Goal: Task Accomplishment & Management: Manage account settings

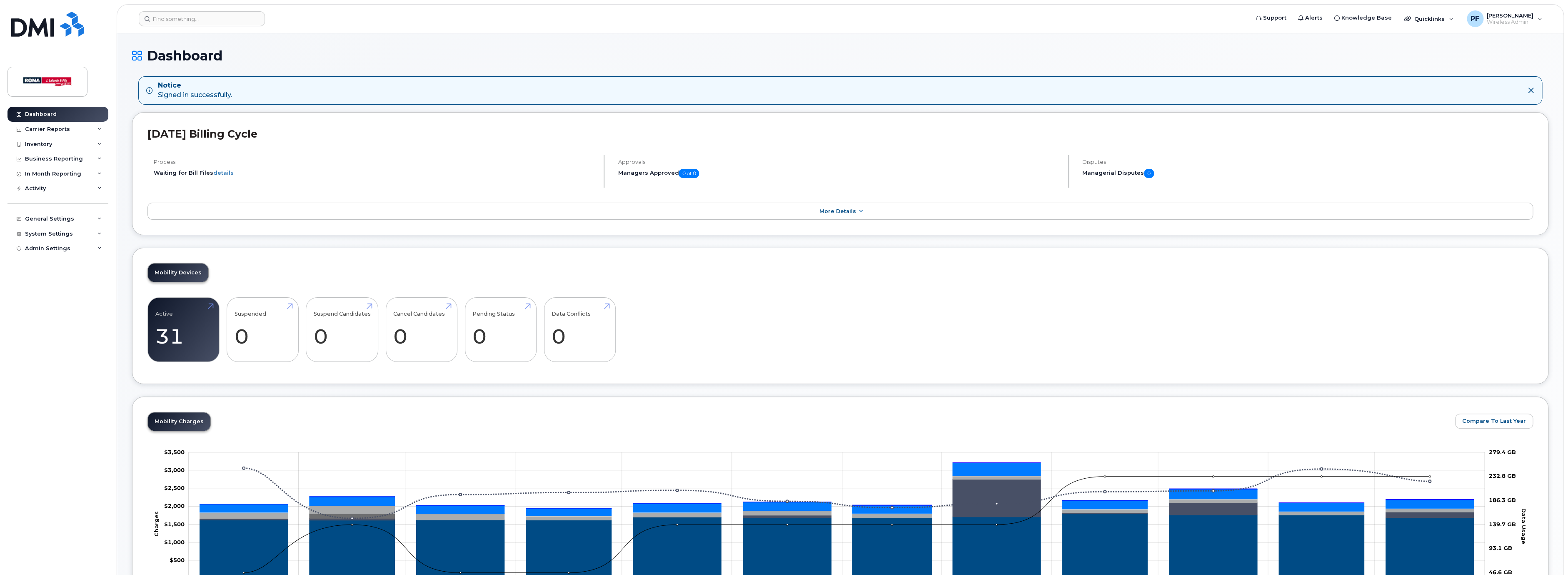
click at [46, 250] on div "Admin Settings" at bounding box center [47, 248] width 45 height 6
click at [52, 250] on div "Admin Settings" at bounding box center [47, 248] width 45 height 6
click at [44, 233] on div "System Settings" at bounding box center [49, 234] width 48 height 6
click at [44, 219] on div "General Settings" at bounding box center [50, 219] width 49 height 6
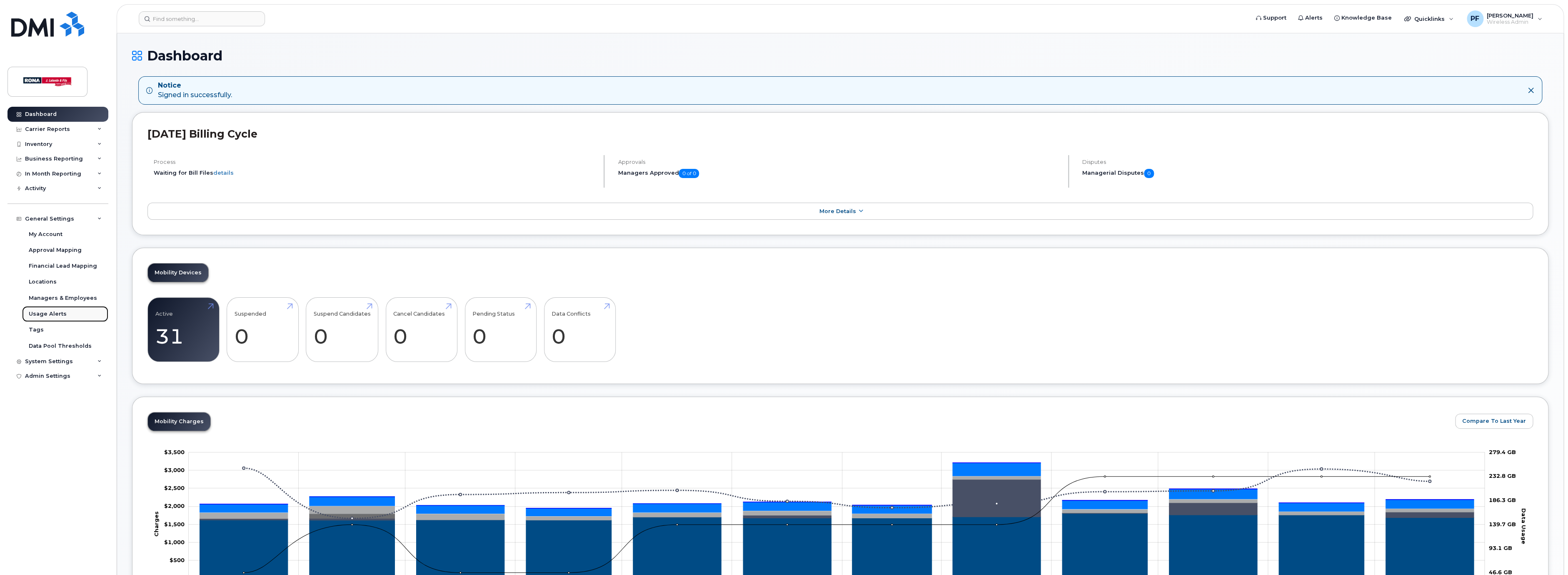
click at [41, 311] on div "Usage Alerts" at bounding box center [47, 314] width 38 height 7
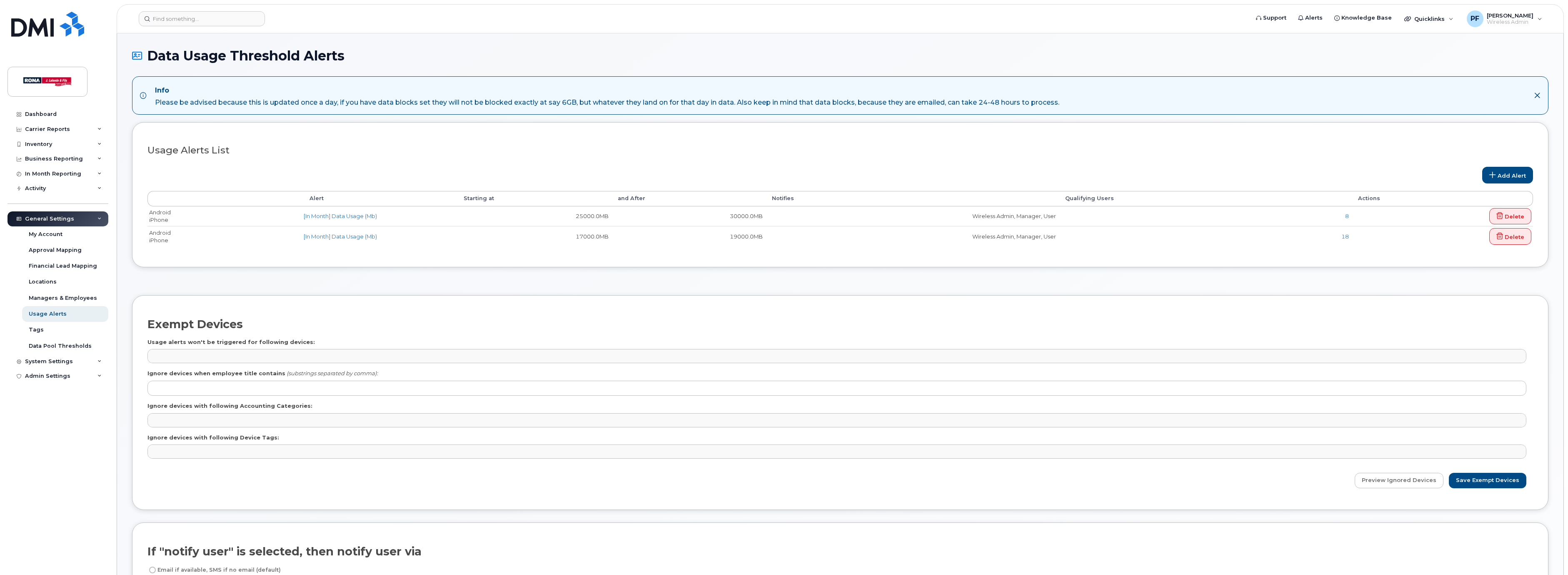
select select
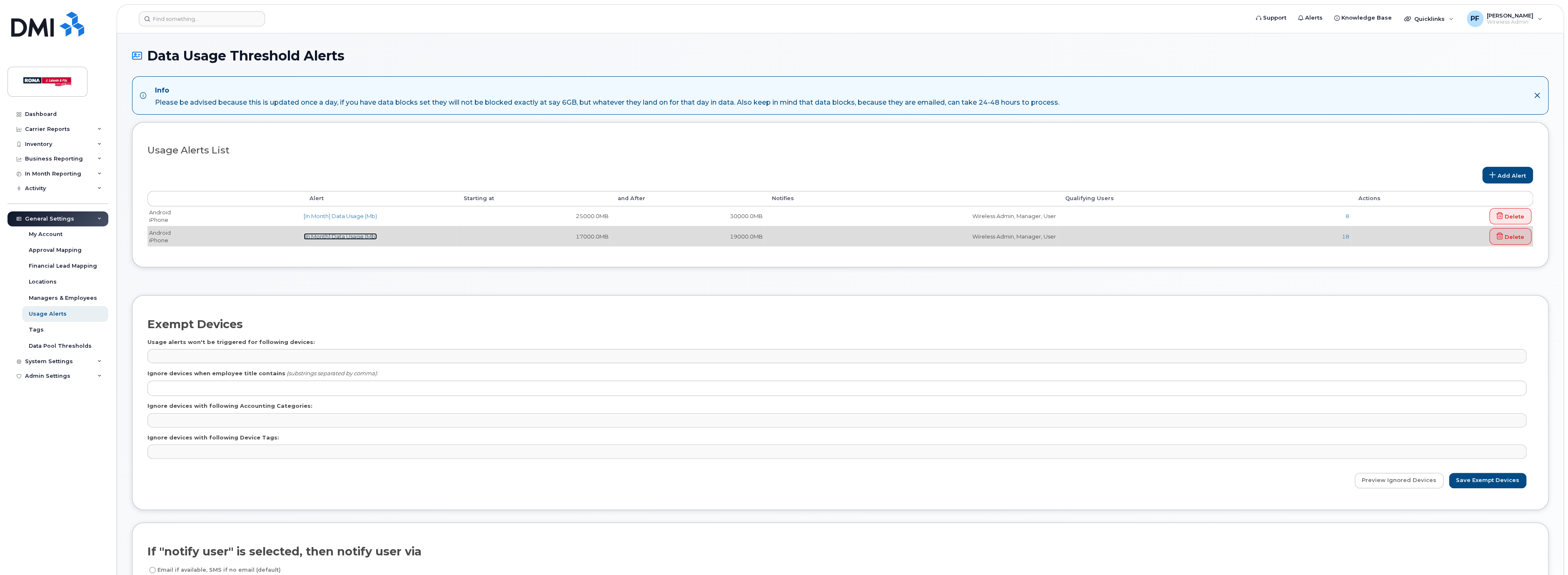
click at [352, 236] on link "[In Month] Data Usage (Mb)" at bounding box center [340, 236] width 74 height 6
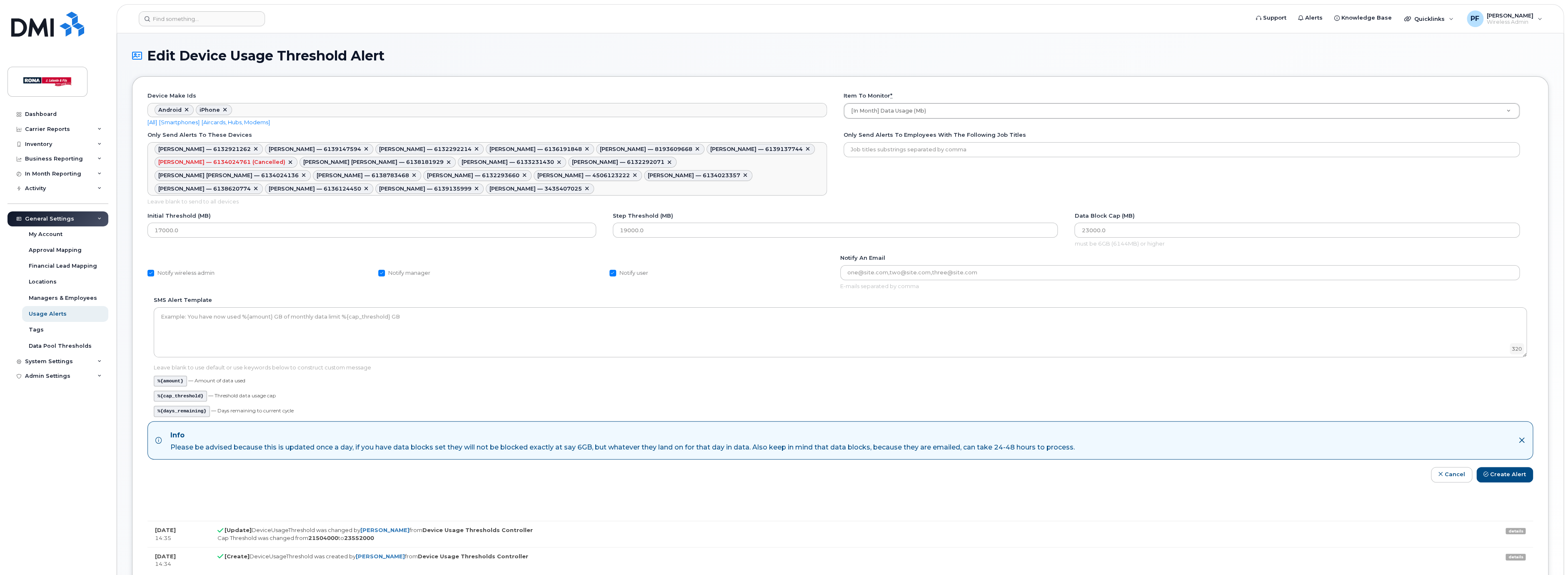
scroll to position [16, 0]
click at [694, 149] on link at bounding box center [697, 149] width 6 height 6
type textarea "548636,548647,548640,548641,731301,604007,548652,548649,715075,731300,705730,54…"
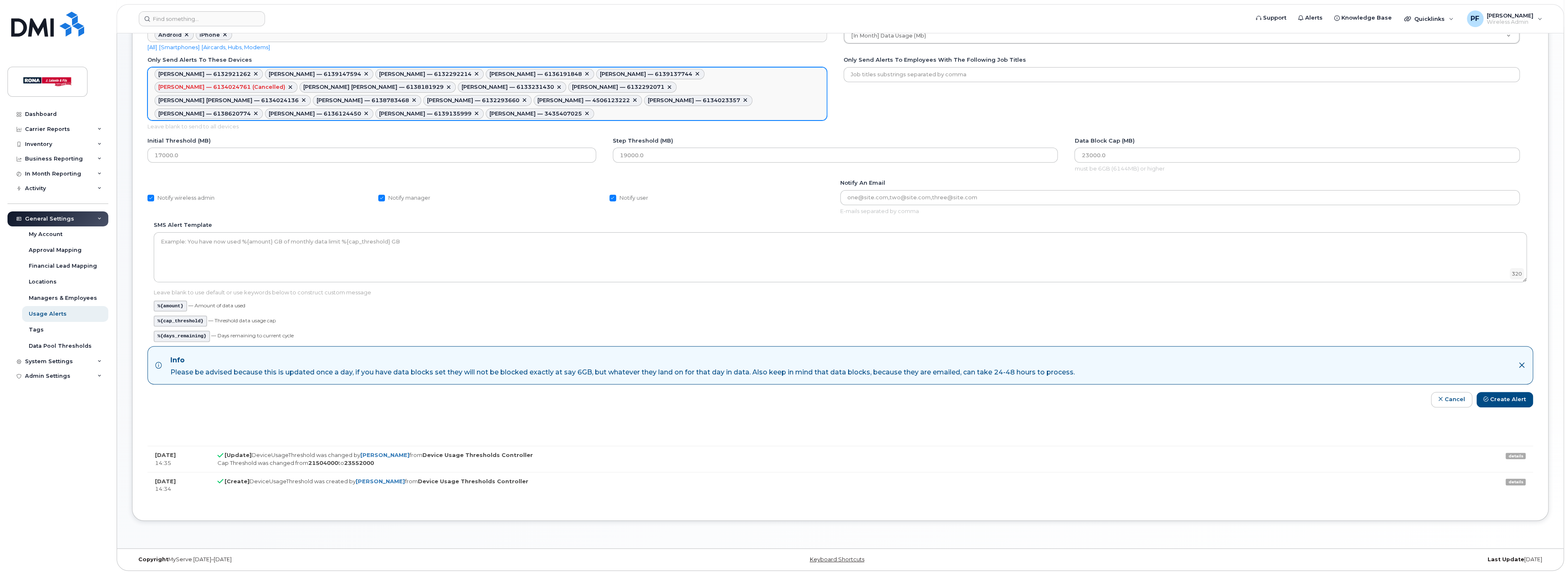
scroll to position [0, 0]
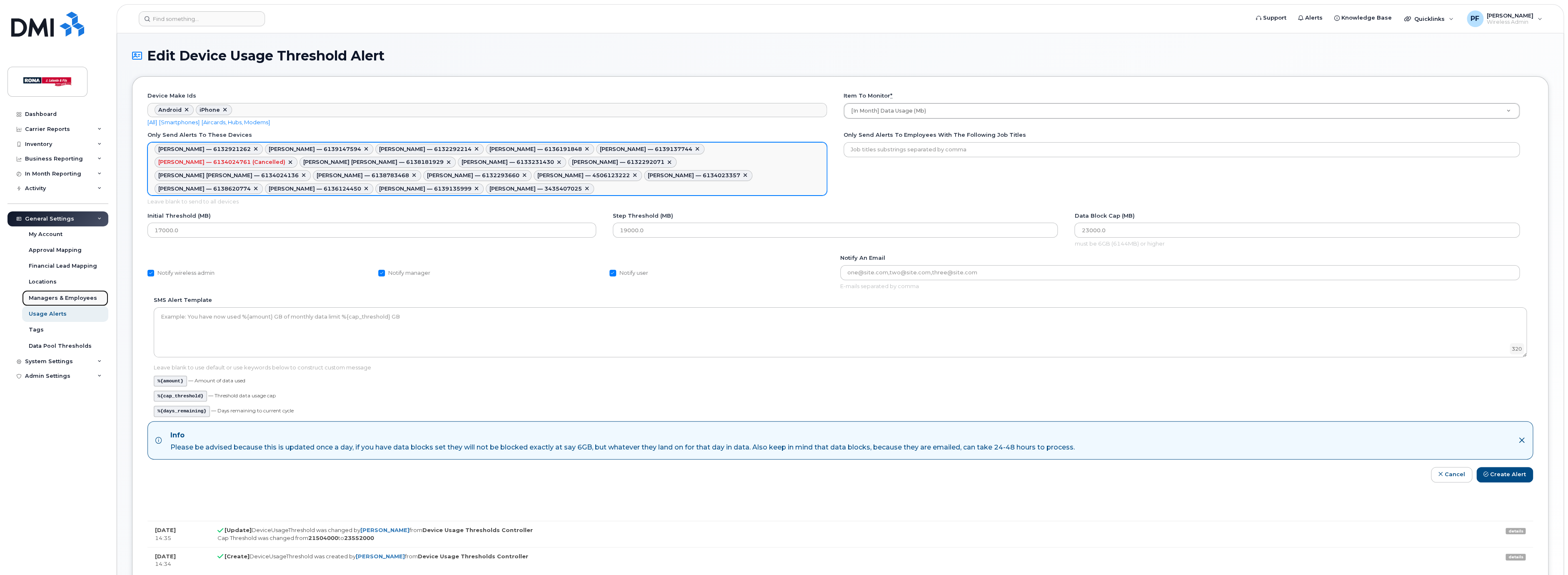
click at [44, 296] on div "Managers & Employees" at bounding box center [63, 298] width 68 height 7
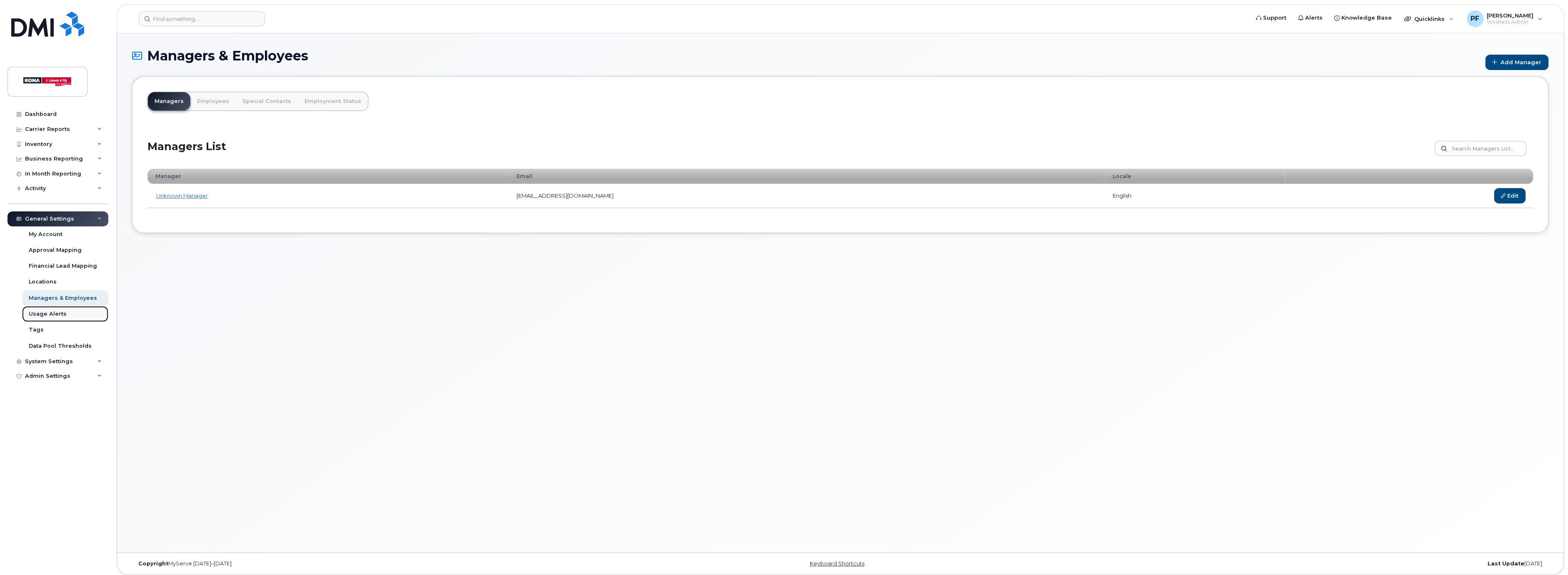
click at [48, 313] on div "Usage Alerts" at bounding box center [47, 314] width 38 height 7
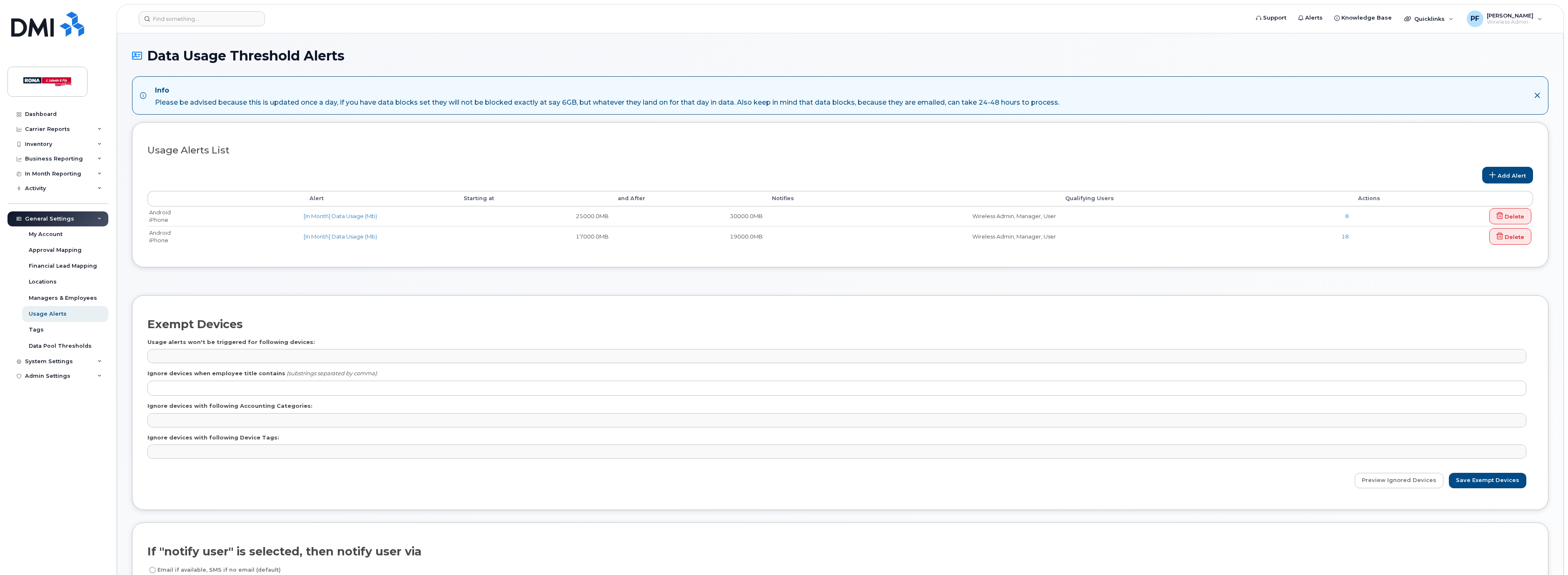
select select
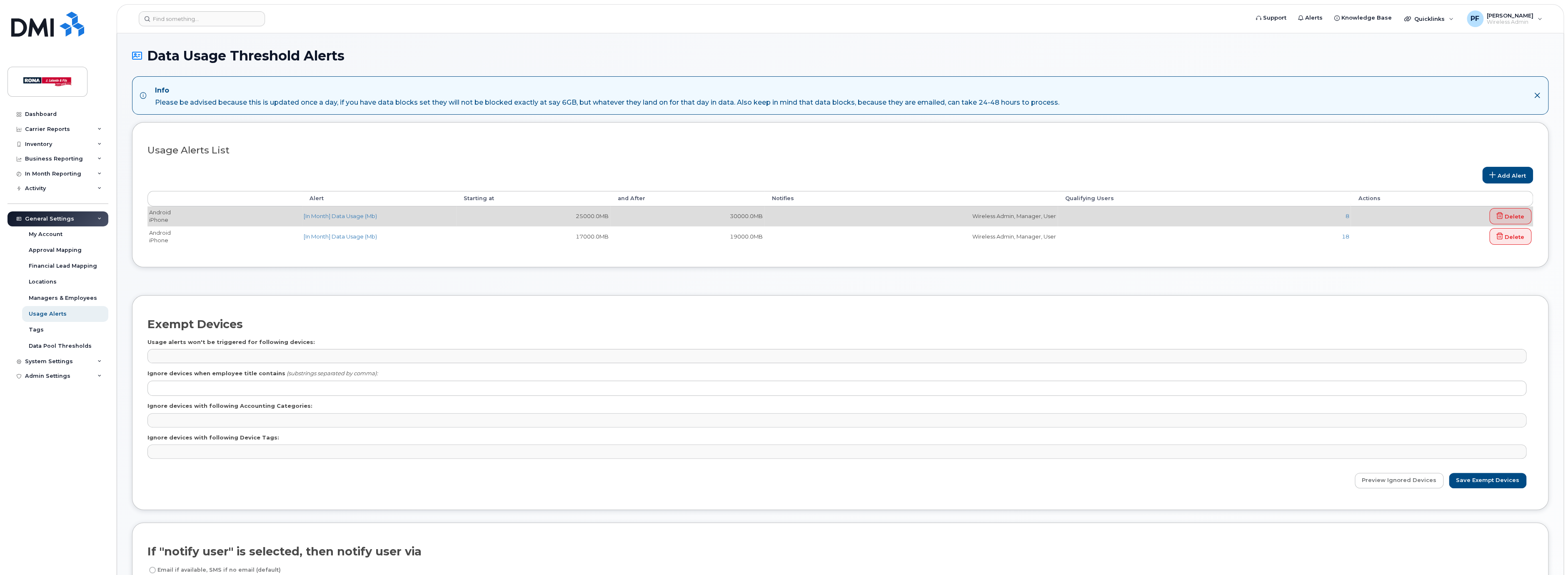
click at [452, 217] on td "[In Month] Data Usage (Mb)" at bounding box center [379, 216] width 154 height 20
click at [367, 216] on link "[In Month] Data Usage (Mb)" at bounding box center [340, 215] width 74 height 6
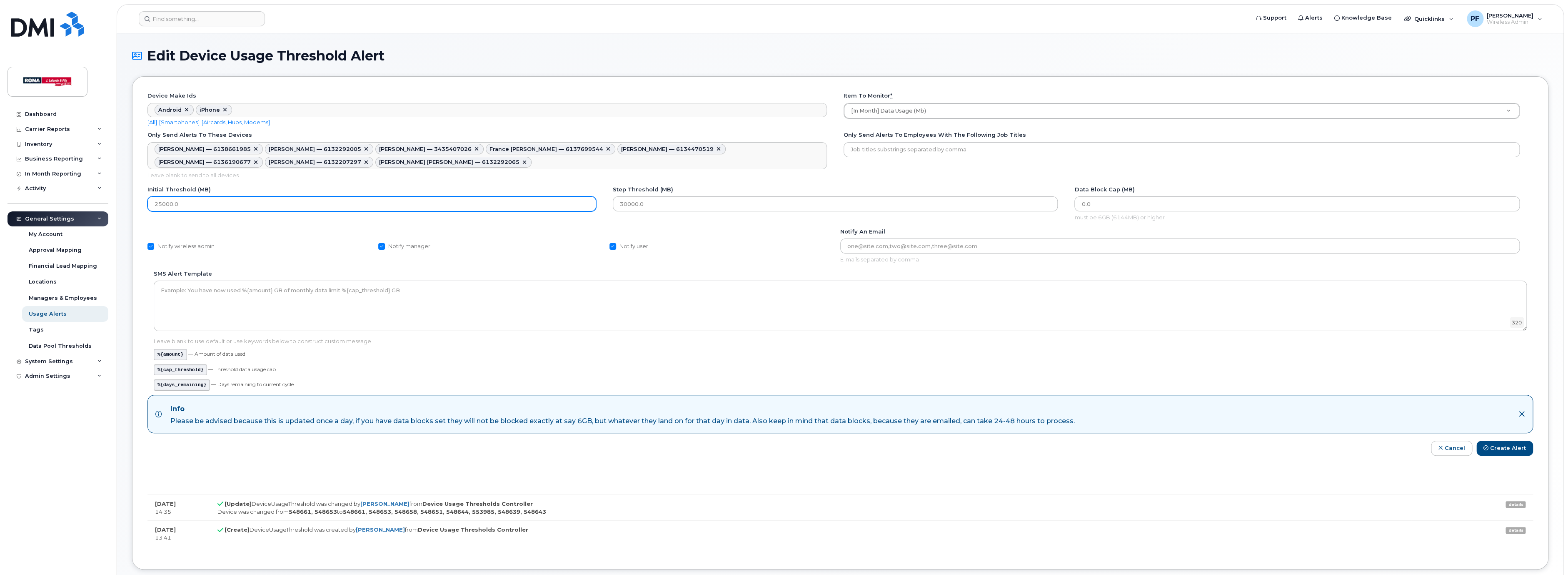
scroll to position [16, 0]
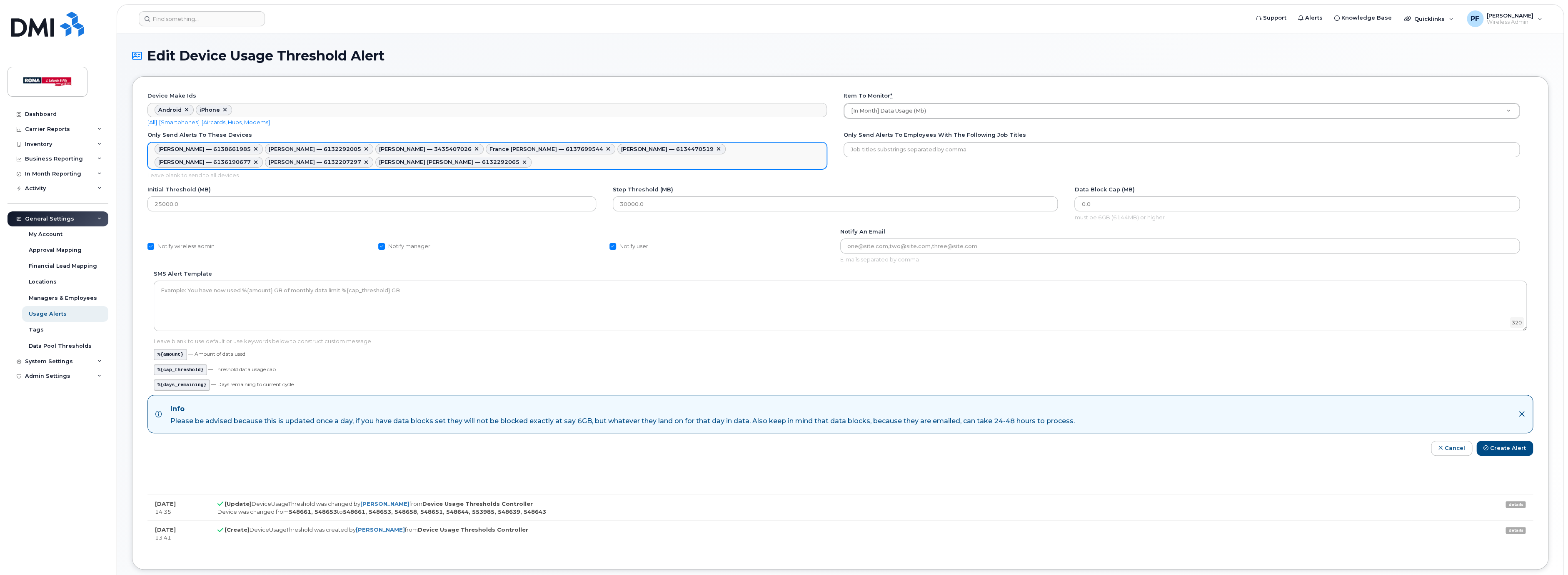
click at [435, 166] on ul "[PERSON_NAME] — 6138661985 [PERSON_NAME] — 6132292005 [PERSON_NAME] — 343540702…" at bounding box center [487, 155] width 678 height 26
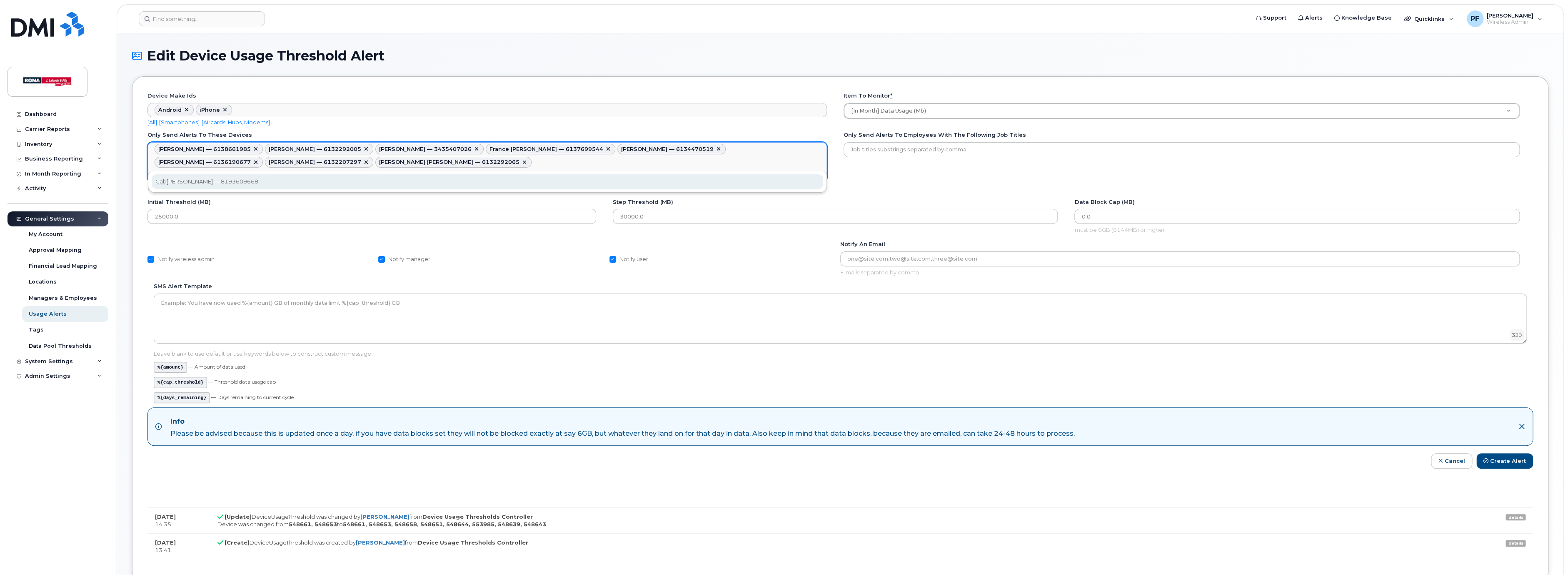
type input "gab"
type textarea "548661,548653,548658,548651,548644,553985,548639,548643,553986"
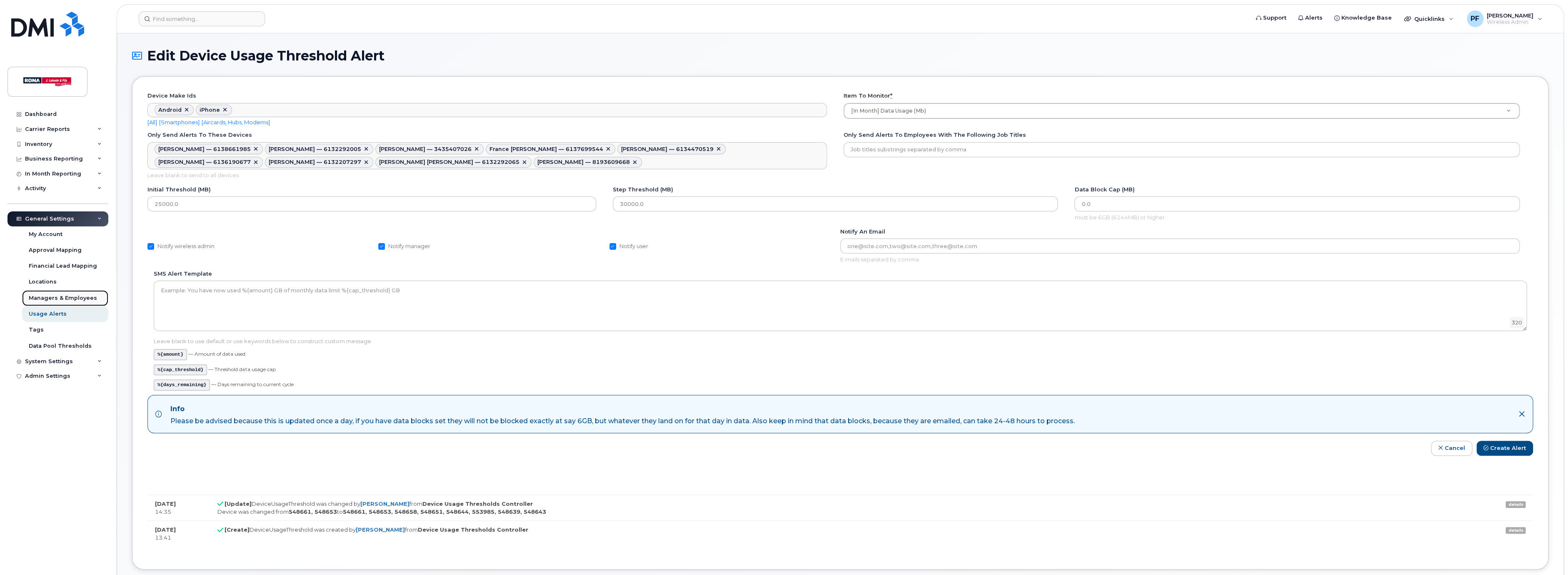
click at [51, 299] on div "Managers & Employees" at bounding box center [63, 298] width 68 height 7
click at [52, 296] on div "Managers & Employees" at bounding box center [63, 298] width 68 height 7
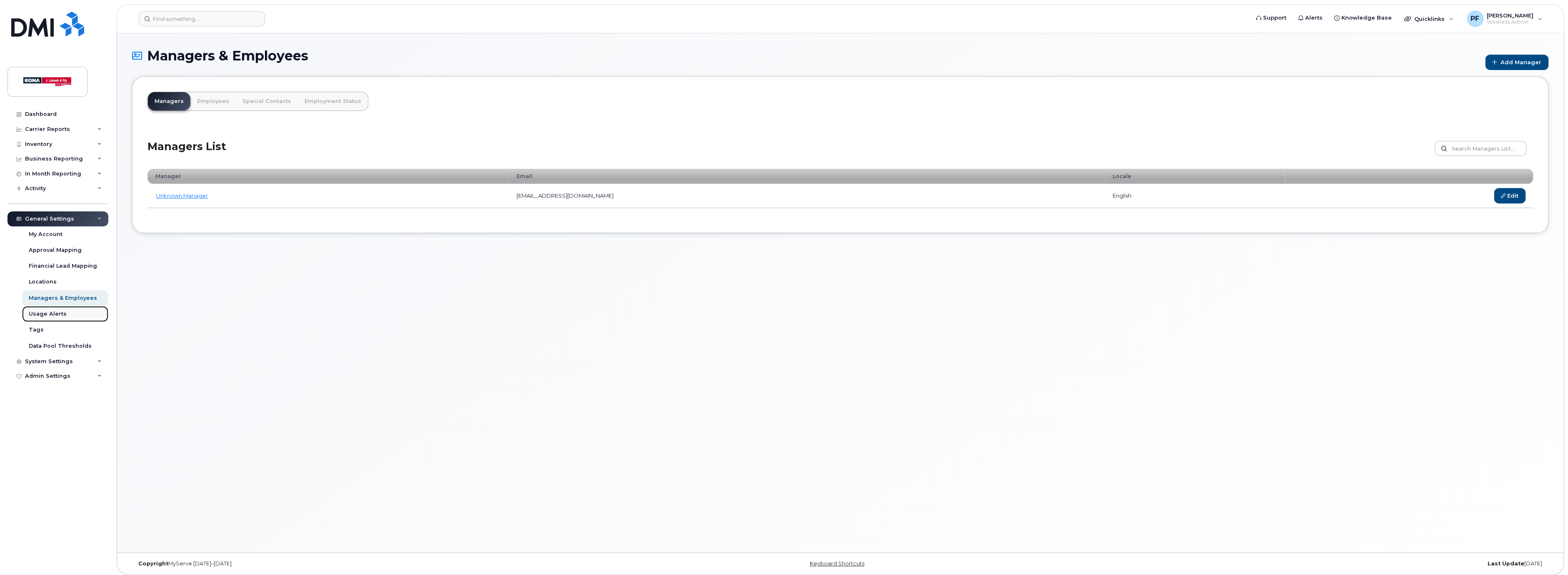
click at [49, 314] on div "Usage Alerts" at bounding box center [47, 314] width 38 height 7
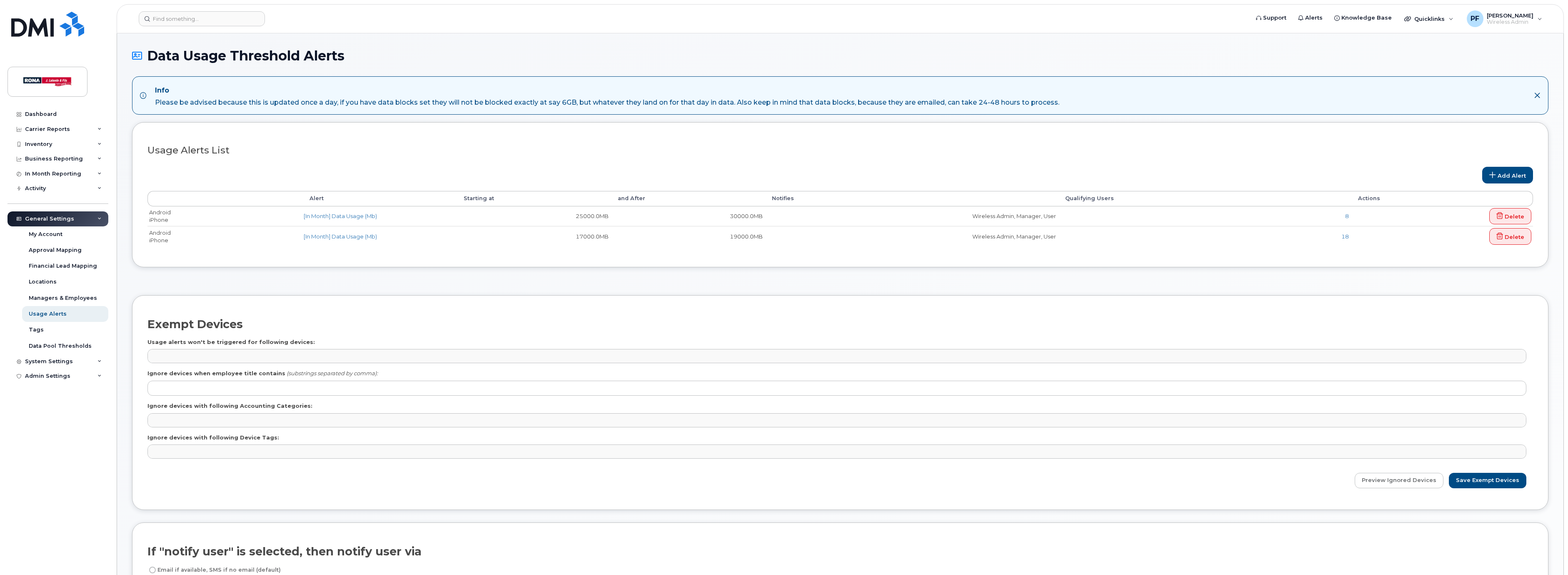
select select
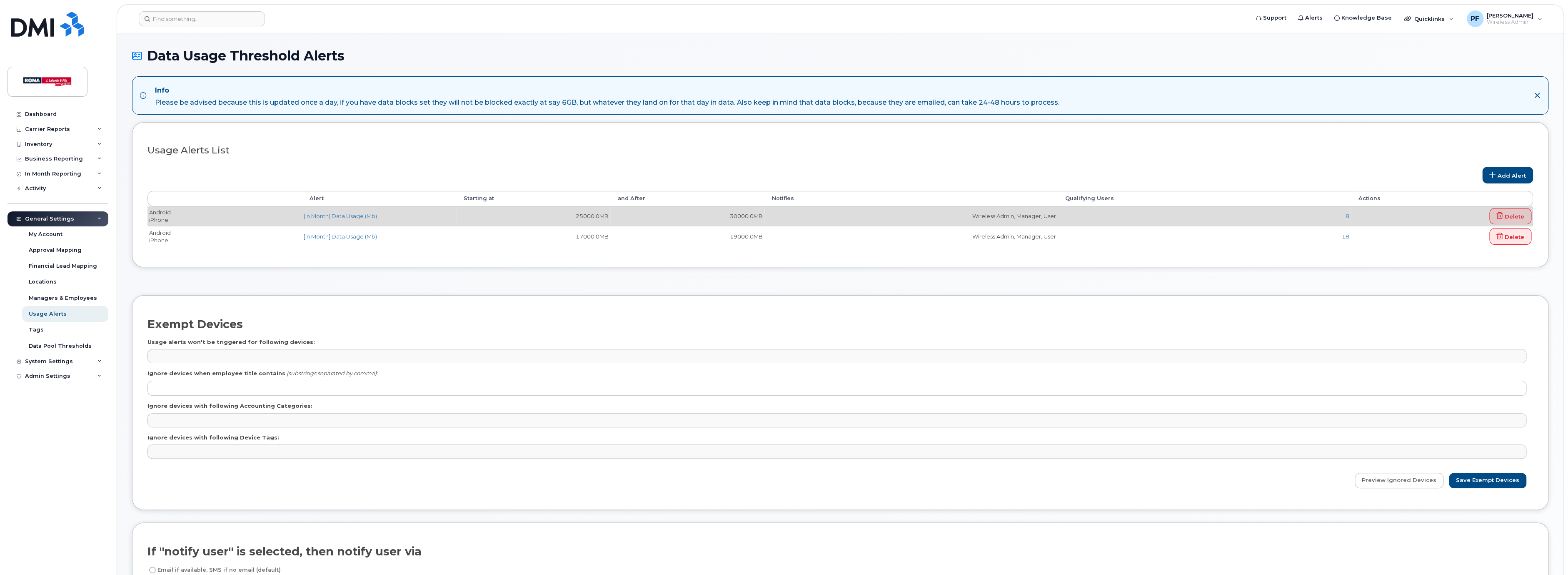
click at [250, 221] on td "Android iPhone" at bounding box center [224, 216] width 154 height 20
click at [335, 216] on link "[In Month] Data Usage (Mb)" at bounding box center [340, 215] width 74 height 6
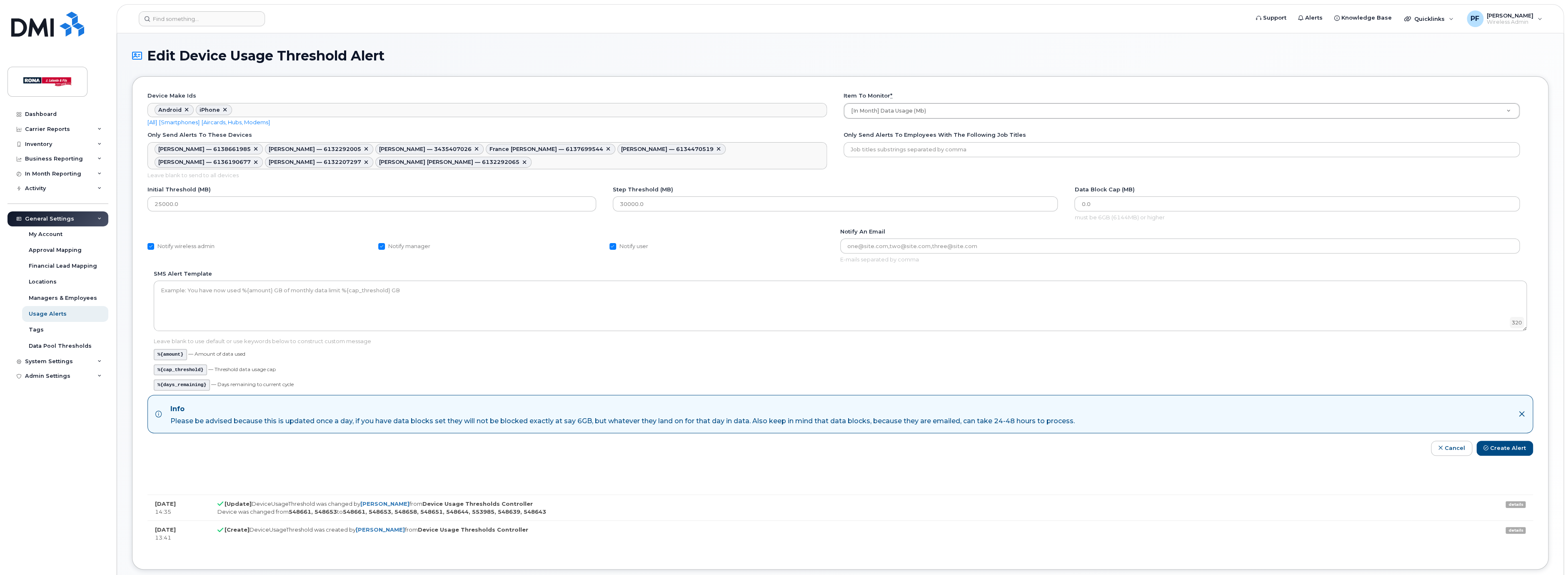
scroll to position [16, 0]
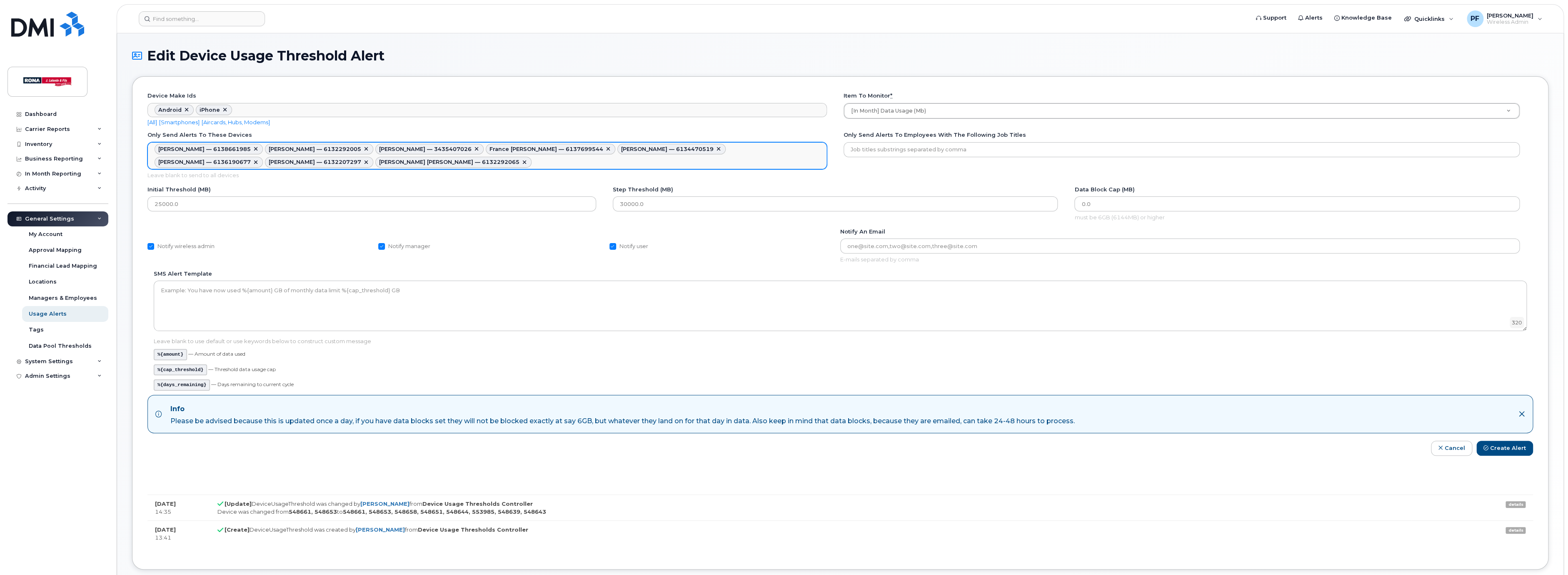
click at [398, 160] on ul "Joel Desjardins — 6138661985 Serge Lalonde — 6132292005 Manuel Prevolt — 343540…" at bounding box center [487, 155] width 678 height 26
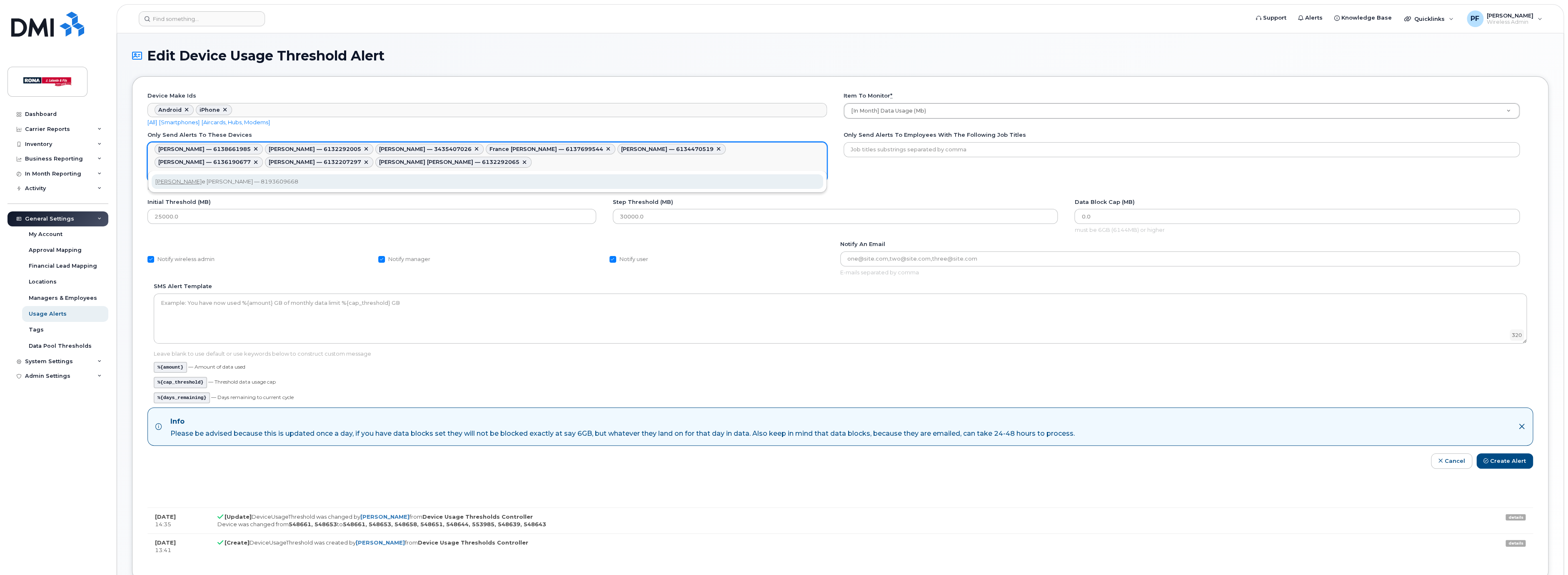
type input "gabriell"
type textarea "548661,548653,548658,548651,548644,553985,548639,548643,553986"
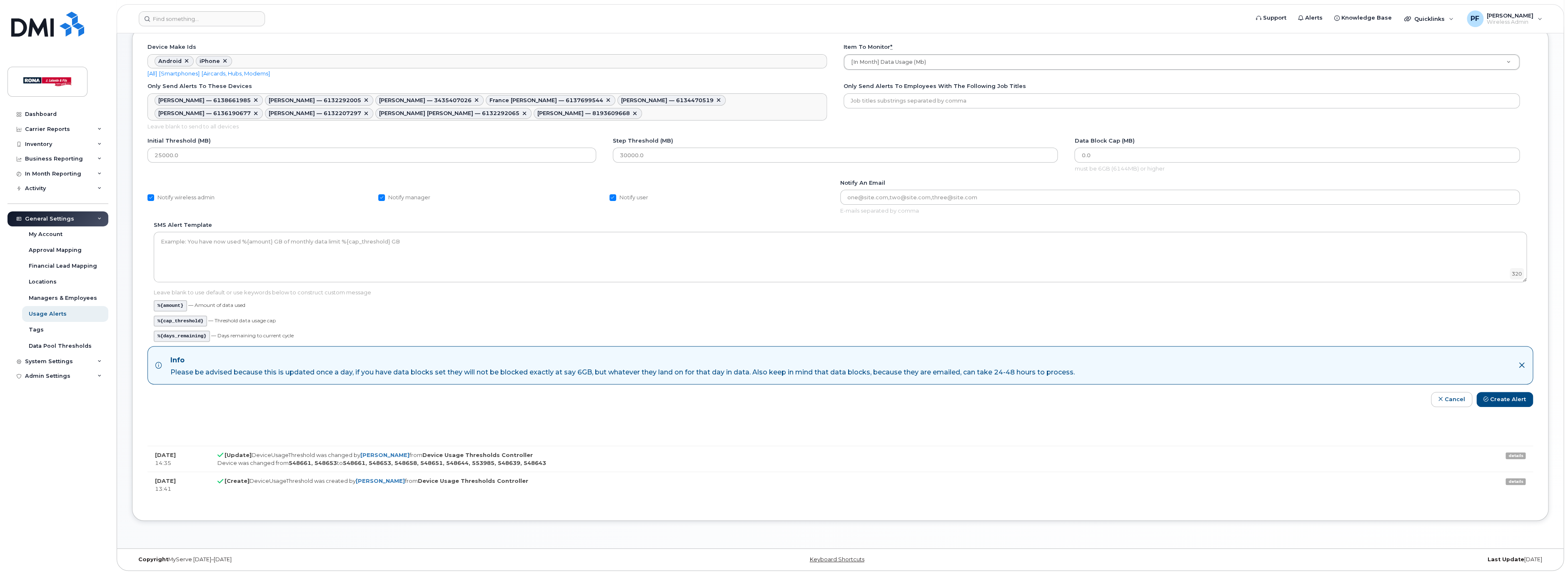
scroll to position [0, 0]
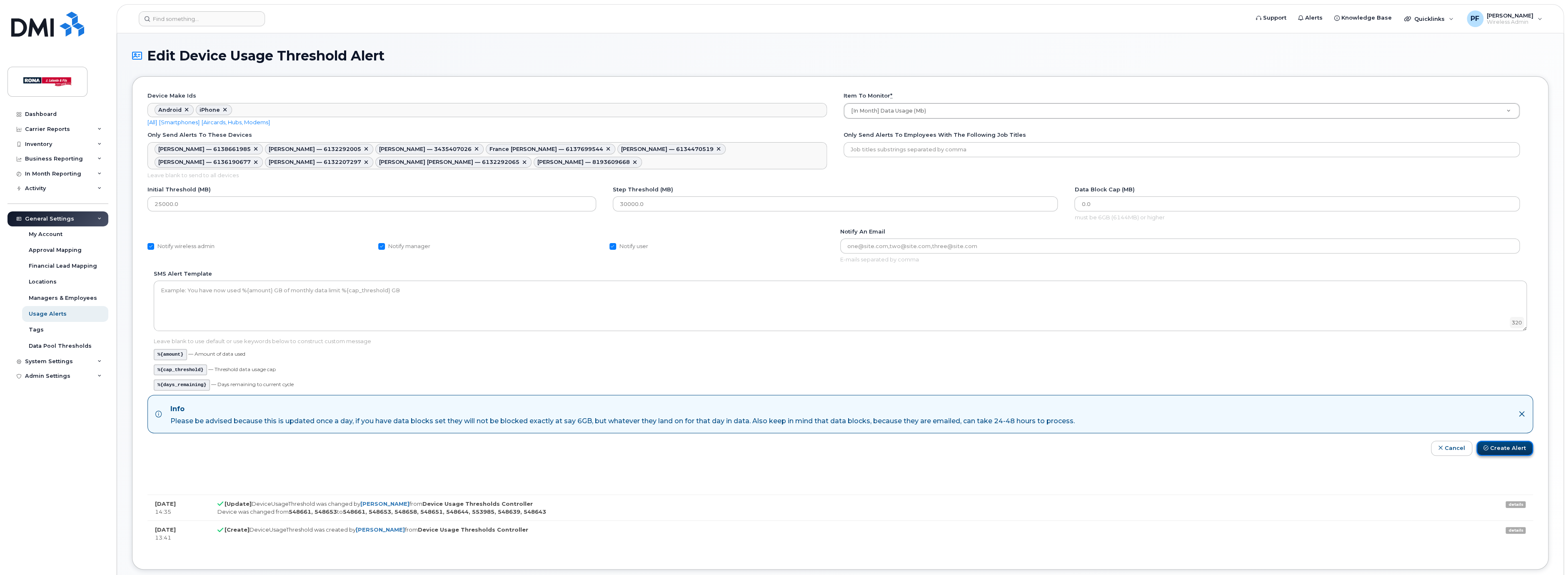
click at [1511, 453] on button "Create Alert" at bounding box center [1505, 447] width 57 height 15
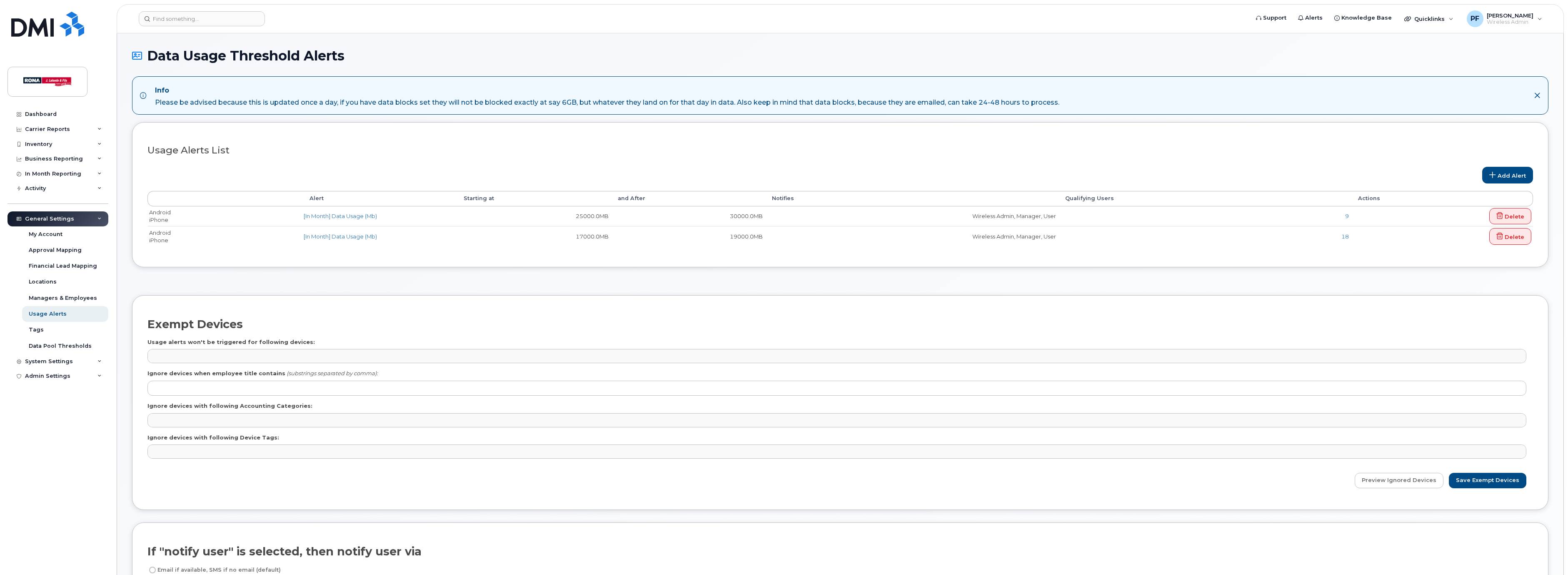
select select
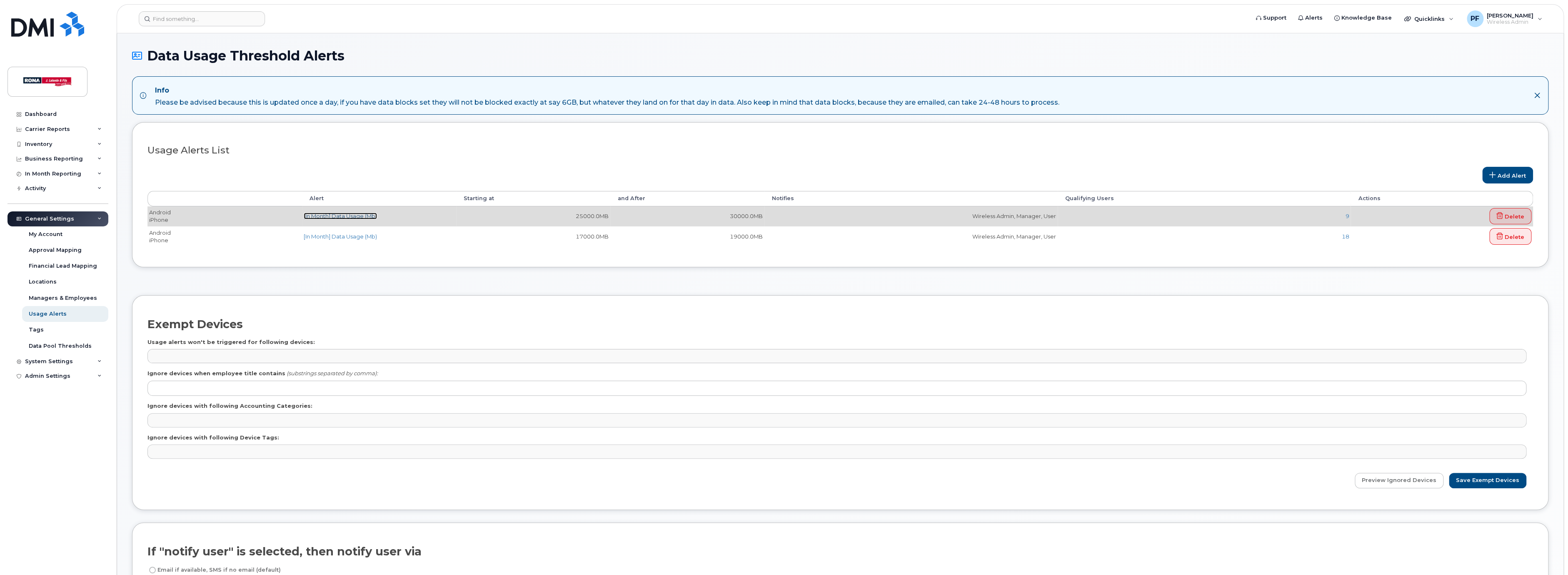
click at [365, 216] on link "[In Month] Data Usage (Mb)" at bounding box center [340, 215] width 74 height 6
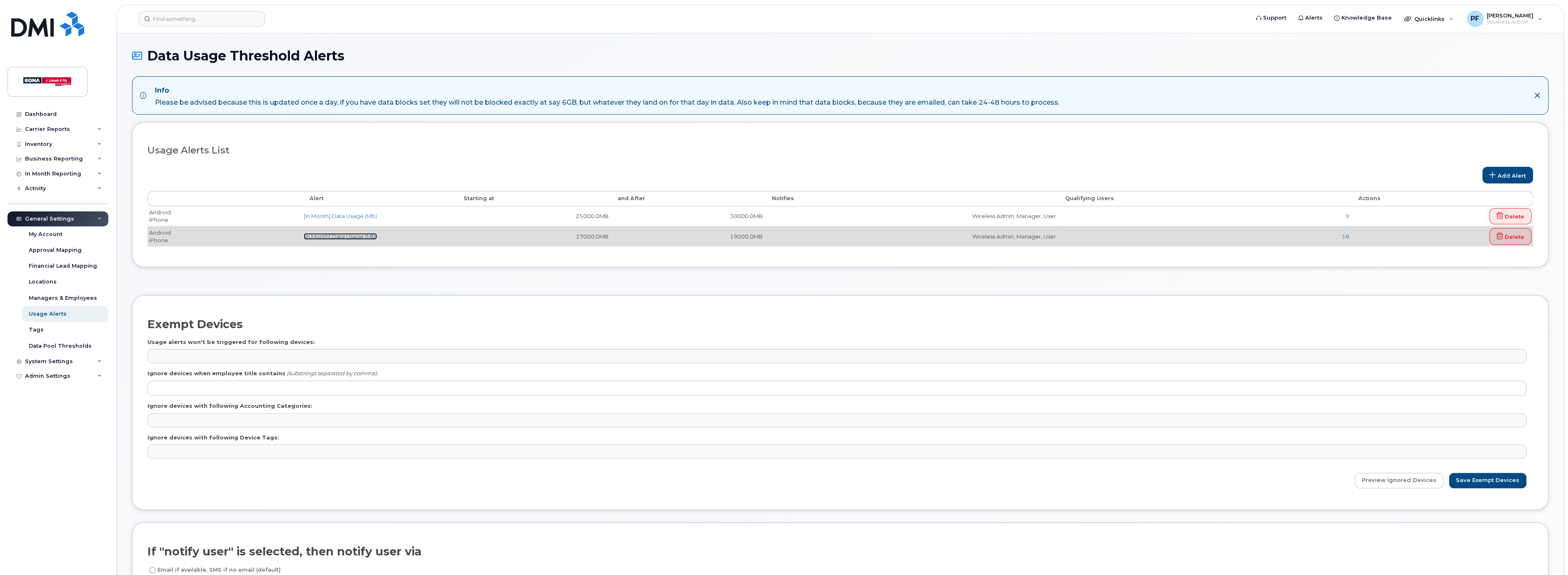
click at [352, 235] on link "[In Month] Data Usage (Mb)" at bounding box center [340, 236] width 74 height 6
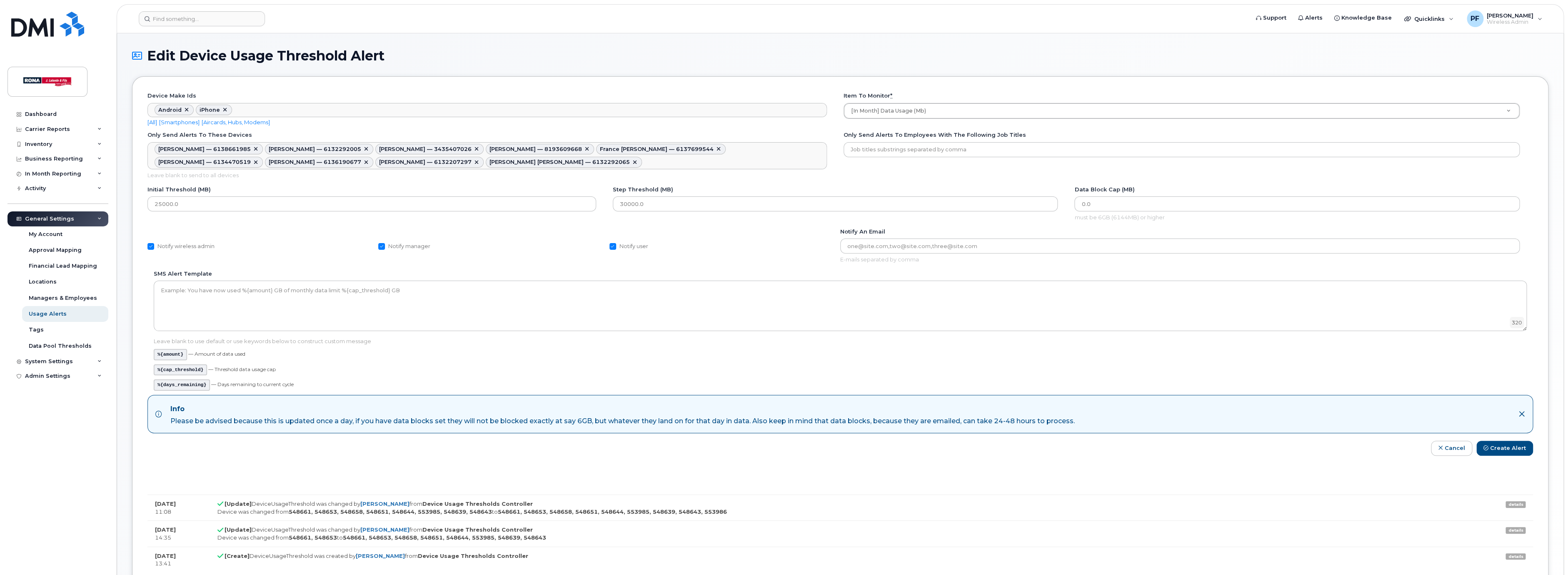
scroll to position [16, 0]
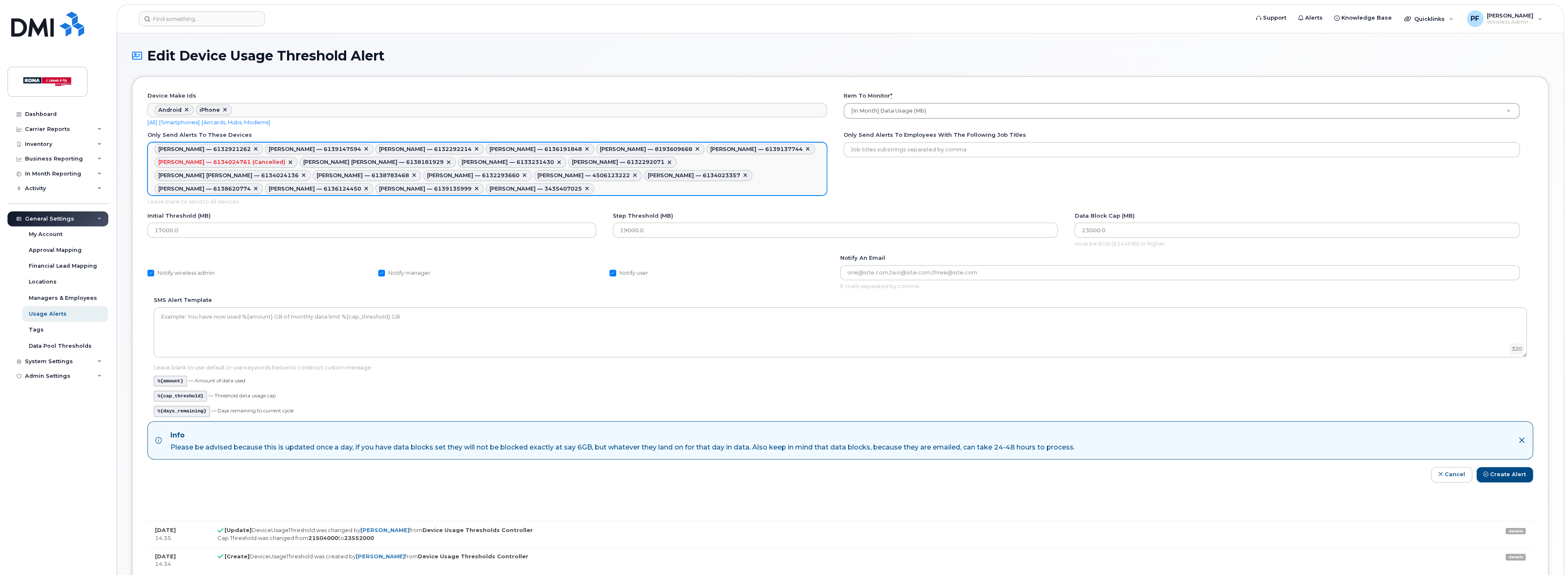
scroll to position [16, 0]
click at [697, 149] on link at bounding box center [697, 149] width 6 height 6
type textarea "548636,548647,548640,548641,731301,604007,548652,548649,715075,731300,705730,54…"
click at [1517, 478] on button "Create Alert" at bounding box center [1505, 474] width 57 height 15
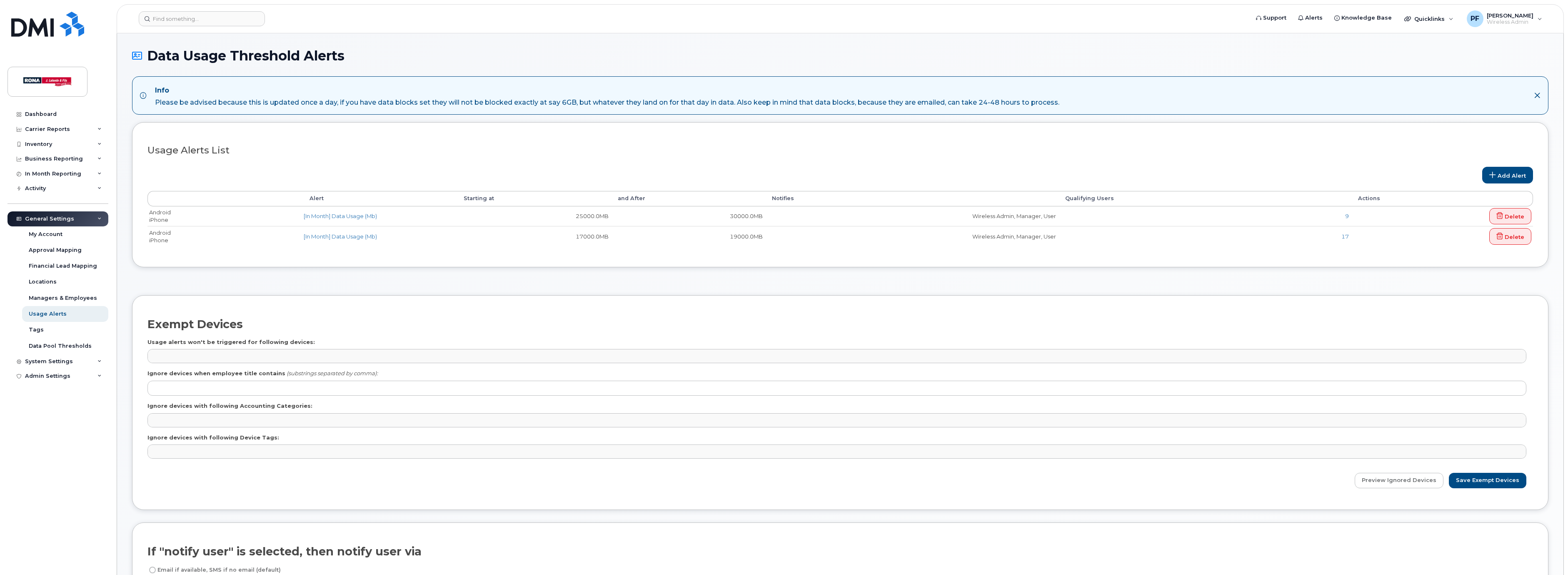
select select
click at [46, 379] on div "Admin Settings" at bounding box center [47, 376] width 45 height 6
click at [55, 375] on div "Admin Settings" at bounding box center [47, 376] width 45 height 6
click at [55, 361] on div "System Settings" at bounding box center [49, 361] width 48 height 6
click at [59, 360] on div "System Settings" at bounding box center [49, 361] width 48 height 6
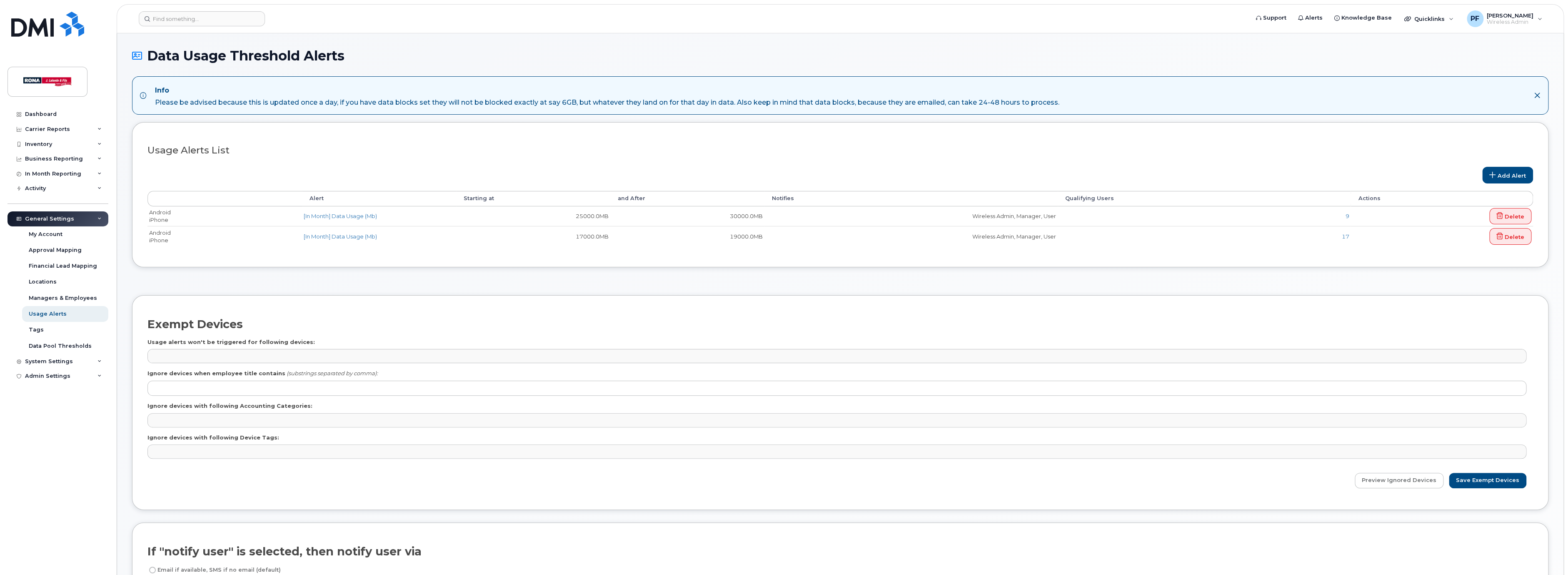
click at [69, 221] on div "General Settings" at bounding box center [50, 219] width 49 height 6
click at [44, 142] on div "Inventory" at bounding box center [39, 144] width 27 height 6
click at [41, 157] on div "Business Reporting" at bounding box center [54, 158] width 58 height 6
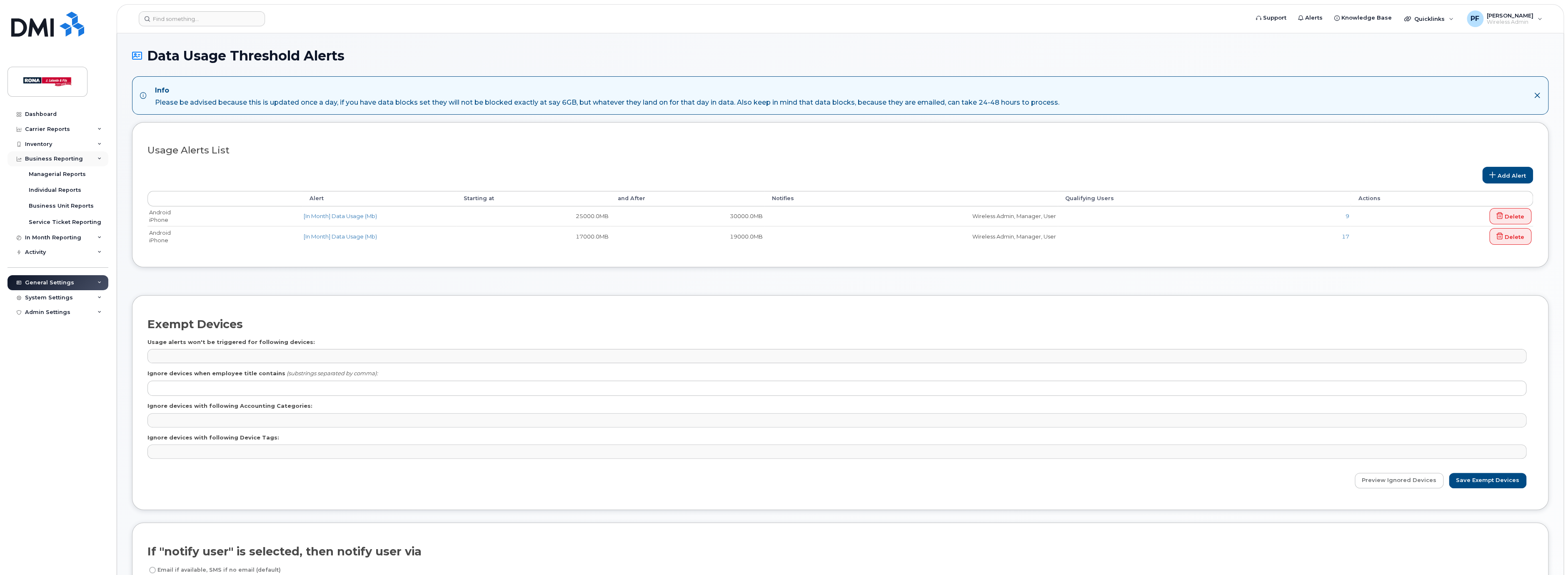
click at [41, 157] on div "Business Reporting" at bounding box center [54, 158] width 58 height 6
click at [41, 173] on div "In Month Reporting" at bounding box center [53, 173] width 56 height 6
click at [42, 219] on div "Data Blocks" at bounding box center [45, 220] width 34 height 7
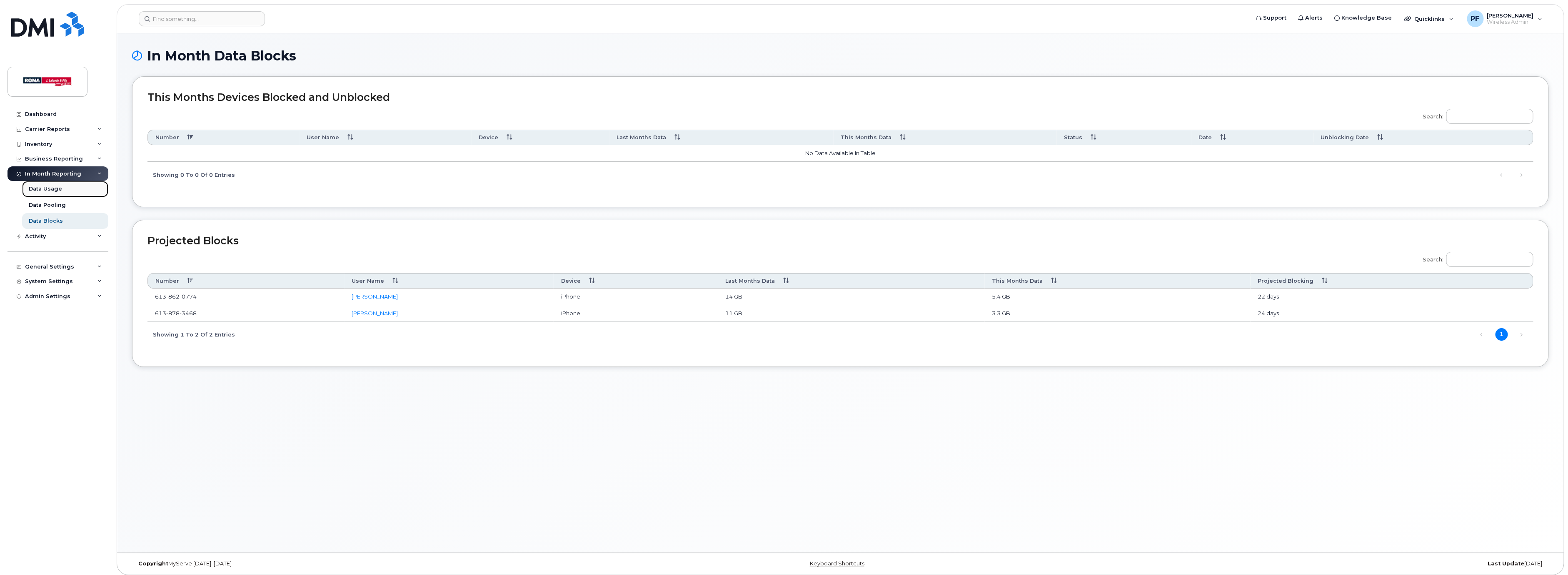
click at [40, 192] on div "Data Usage" at bounding box center [45, 188] width 33 height 7
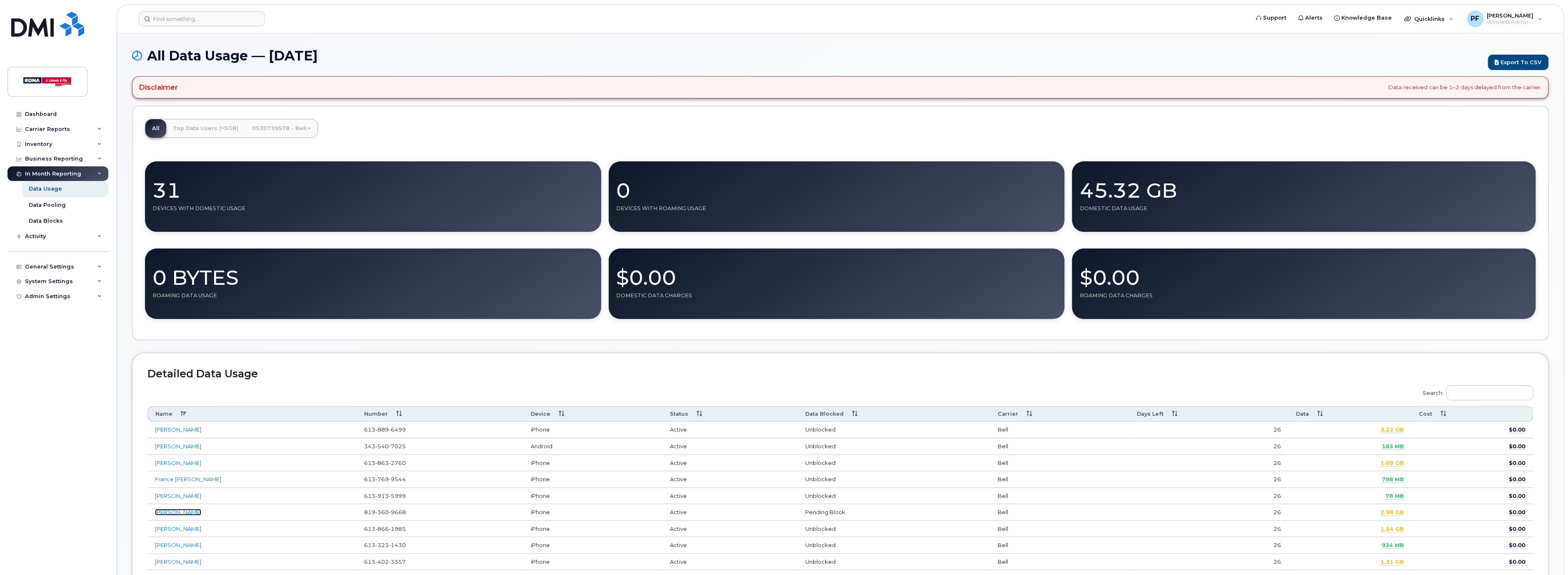
click at [189, 516] on link "[PERSON_NAME]" at bounding box center [178, 512] width 46 height 6
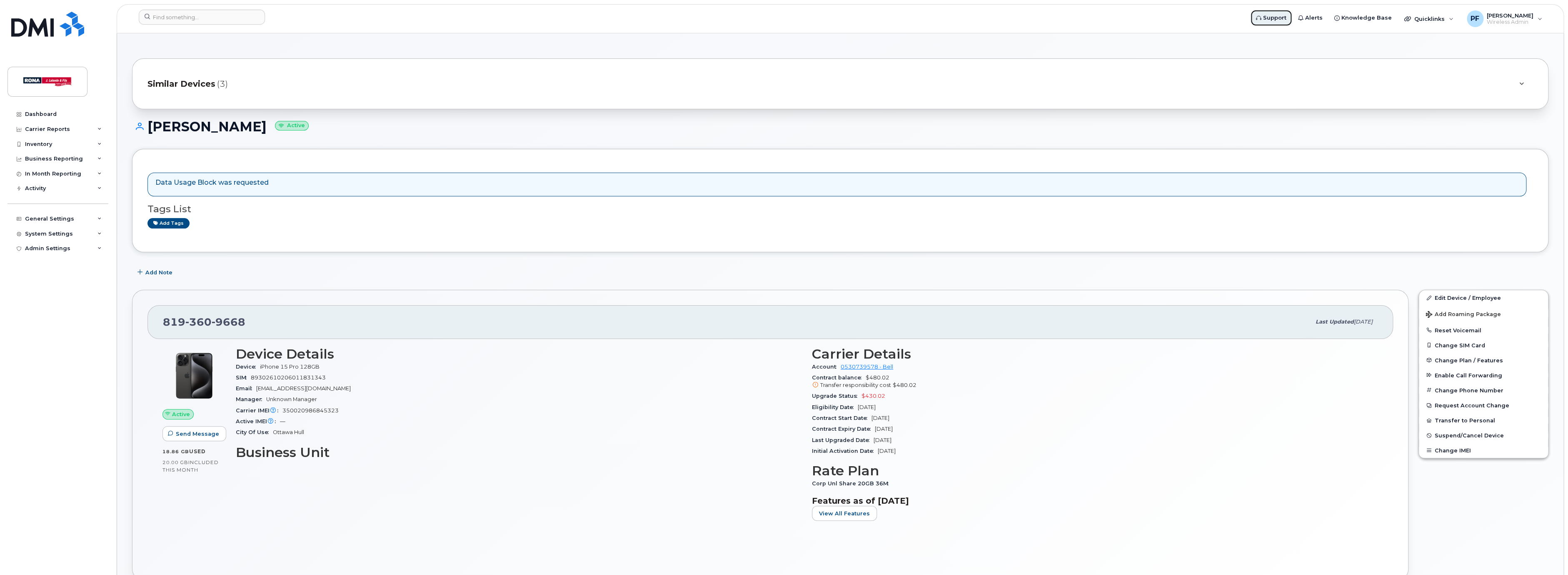
click at [1286, 15] on span "Support" at bounding box center [1274, 17] width 23 height 9
click at [1540, 18] on div "PF [PERSON_NAME] Wireless Admin" at bounding box center [1505, 18] width 87 height 17
